Goal: Task Accomplishment & Management: Manage account settings

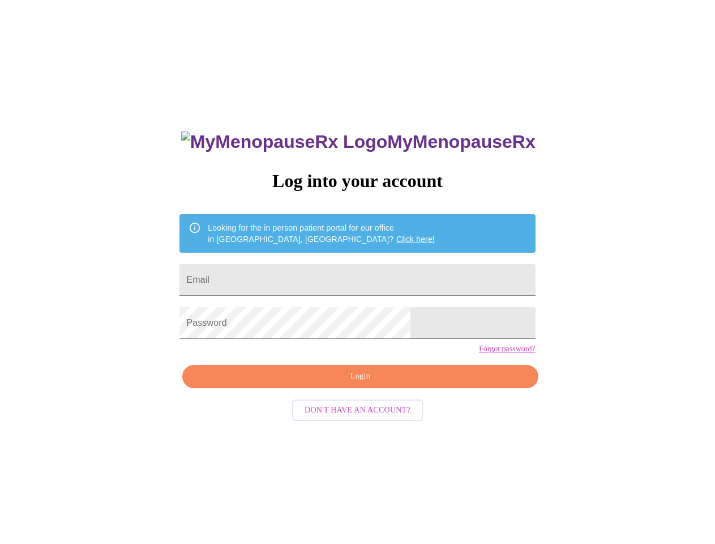
click at [358, 274] on input "Email" at bounding box center [357, 280] width 356 height 32
click at [361, 383] on span "Login" at bounding box center [360, 376] width 330 height 14
